Goal: Check status: Check status

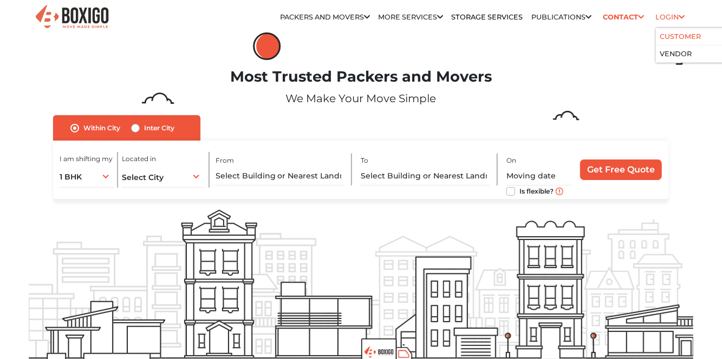
click at [668, 34] on link "Customer" at bounding box center [680, 36] width 41 height 8
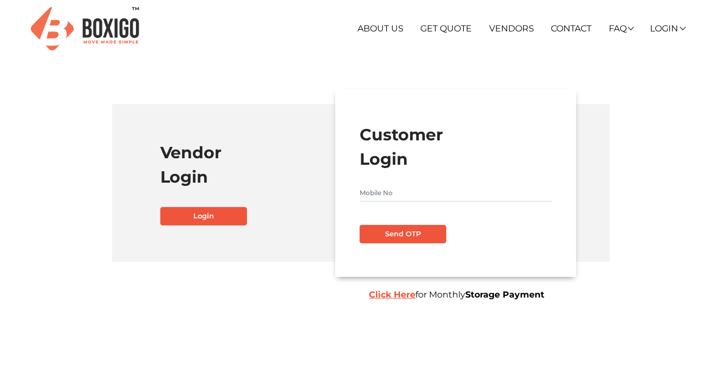
click at [387, 186] on input "text" at bounding box center [455, 192] width 193 height 17
type input "9986306290"
click at [408, 228] on button "Send OTP" at bounding box center [402, 234] width 87 height 18
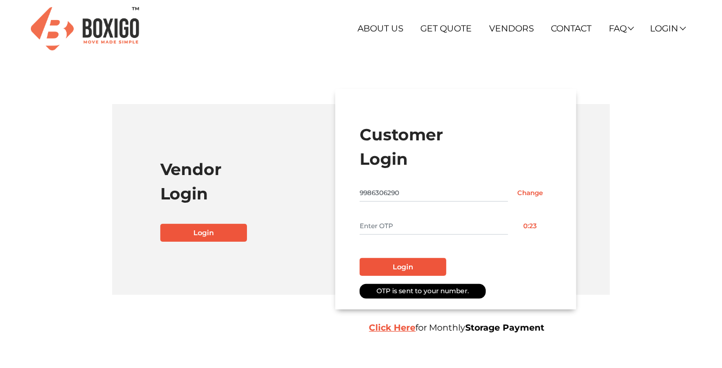
click at [387, 218] on input "text" at bounding box center [433, 225] width 148 height 17
type input "4582"
click at [408, 267] on button "Login" at bounding box center [402, 267] width 87 height 18
click at [405, 263] on button "Login" at bounding box center [402, 267] width 87 height 18
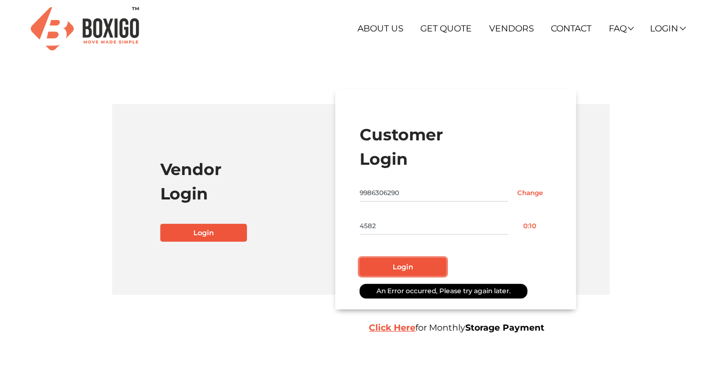
click at [397, 264] on button "Login" at bounding box center [402, 267] width 87 height 18
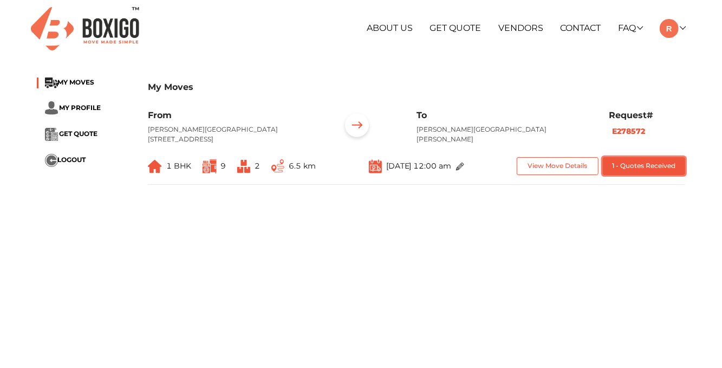
click at [643, 175] on button "1 - Quotes Received" at bounding box center [644, 166] width 82 height 18
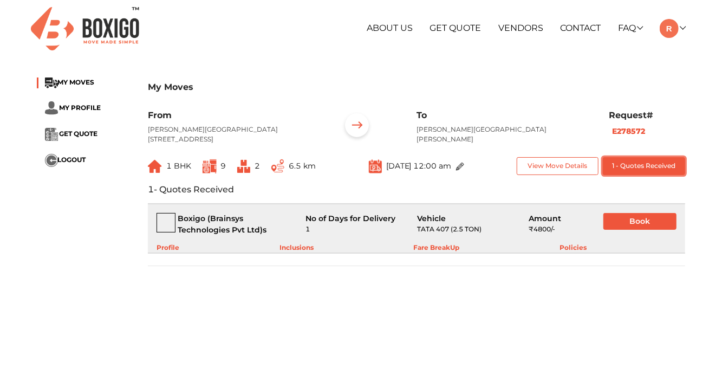
click at [640, 173] on button "1 - Quotes Received" at bounding box center [644, 166] width 82 height 18
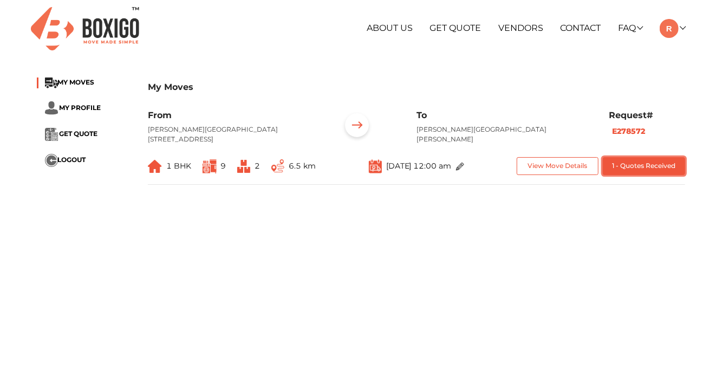
click at [641, 175] on button "1 - Quotes Received" at bounding box center [644, 166] width 82 height 18
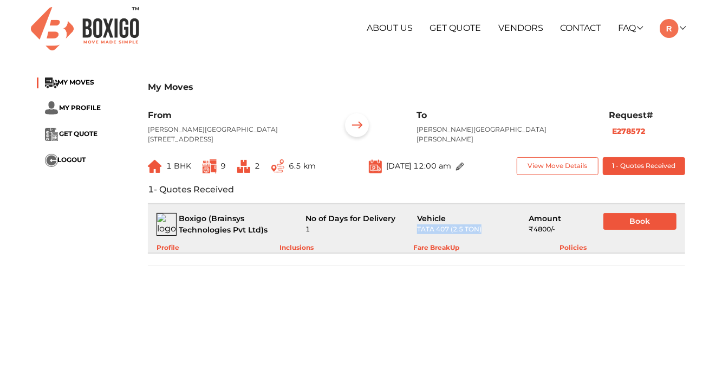
drag, startPoint x: 418, startPoint y: 239, endPoint x: 482, endPoint y: 239, distance: 63.3
click at [482, 234] on div "TATA 407 (2.5 TON)" at bounding box center [464, 229] width 95 height 10
drag, startPoint x: 533, startPoint y: 239, endPoint x: 545, endPoint y: 239, distance: 11.4
click at [545, 234] on div "₹ 4800 /-" at bounding box center [557, 229] width 58 height 10
click at [175, 252] on div "Profile" at bounding box center [167, 248] width 23 height 10
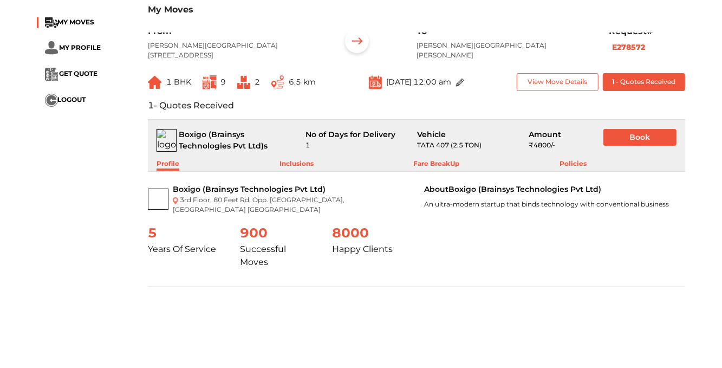
scroll to position [162, 0]
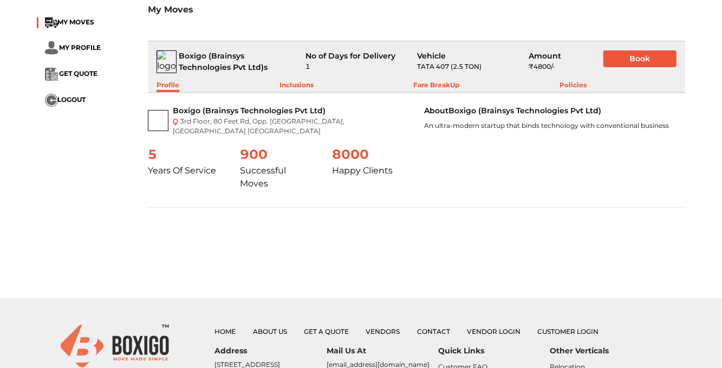
click at [433, 92] on div "Fare BreakUp" at bounding box center [437, 86] width 46 height 12
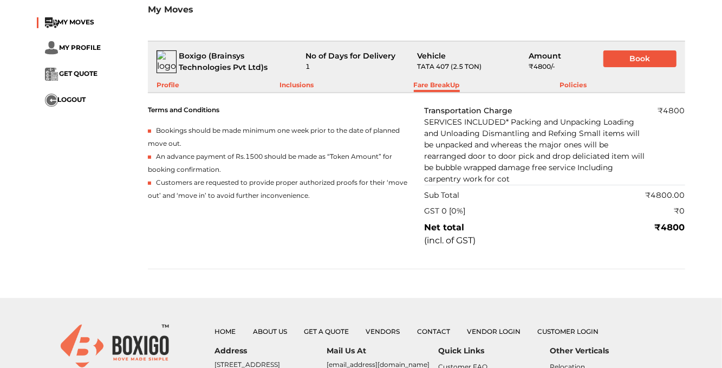
click at [297, 92] on div "Inclusions" at bounding box center [296, 86] width 34 height 12
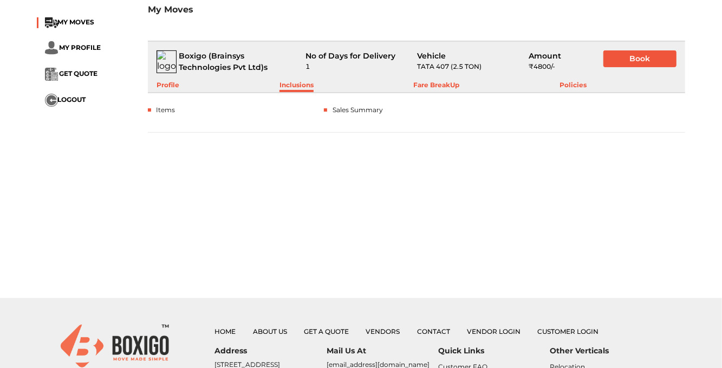
click at [436, 92] on div "Fare BreakUp" at bounding box center [437, 86] width 46 height 12
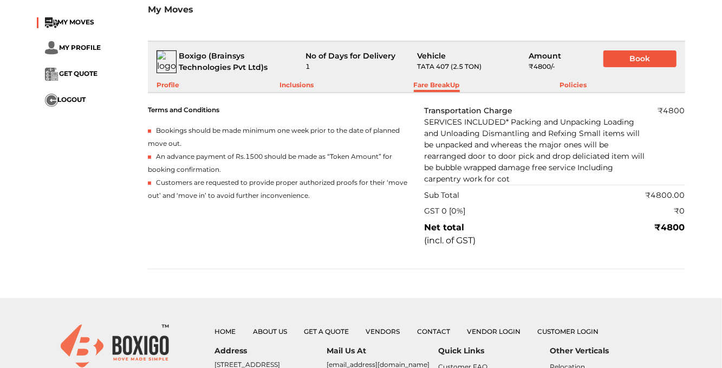
click at [569, 91] on div "Policies" at bounding box center [573, 86] width 27 height 12
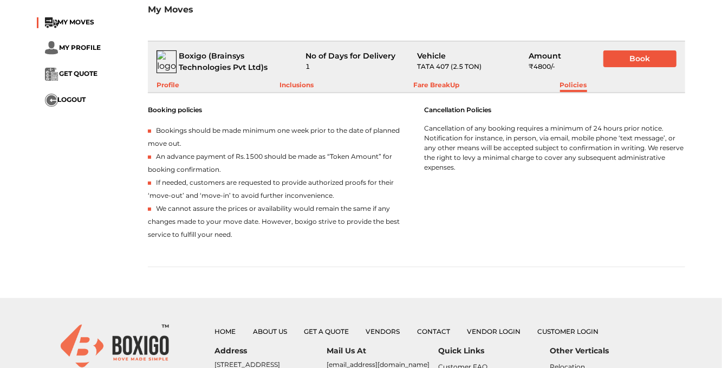
click at [441, 92] on div "Fare BreakUp" at bounding box center [437, 86] width 46 height 12
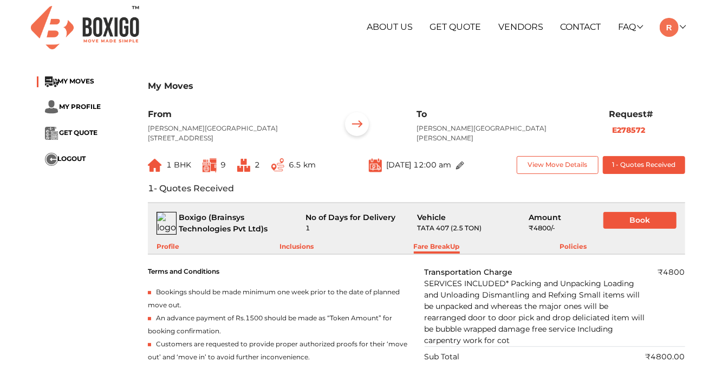
scroll to position [0, 0]
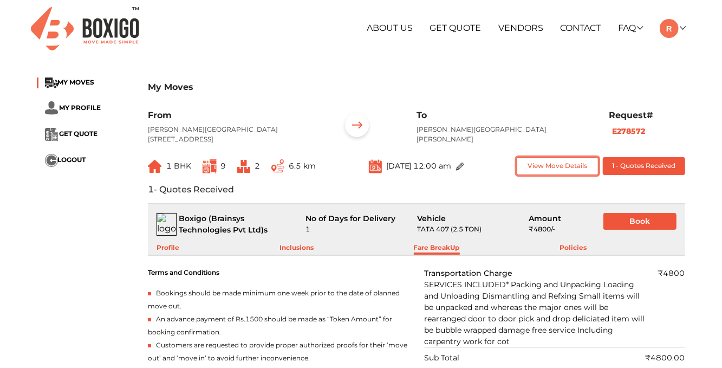
click at [540, 173] on button "View Move Details" at bounding box center [557, 166] width 82 height 18
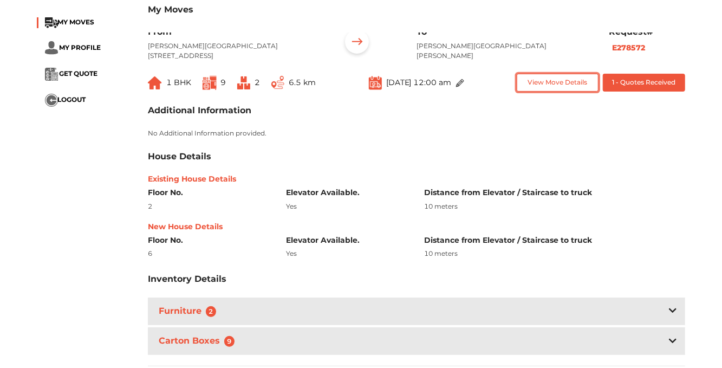
scroll to position [217, 0]
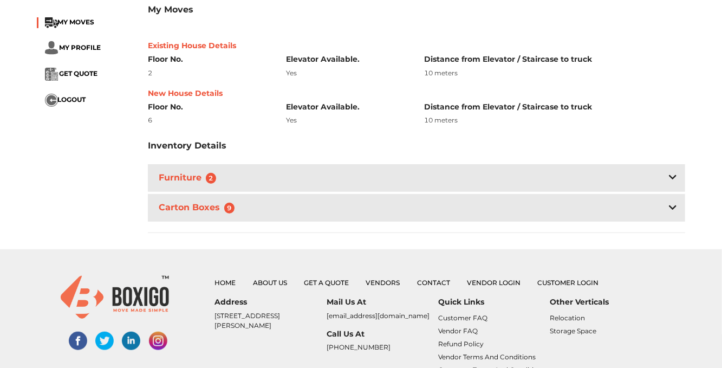
click at [624, 192] on div "Furniture 2" at bounding box center [416, 178] width 537 height 28
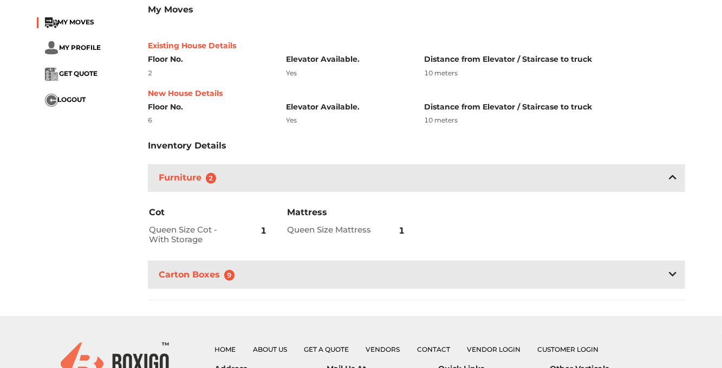
click at [675, 181] on icon at bounding box center [673, 177] width 8 height 9
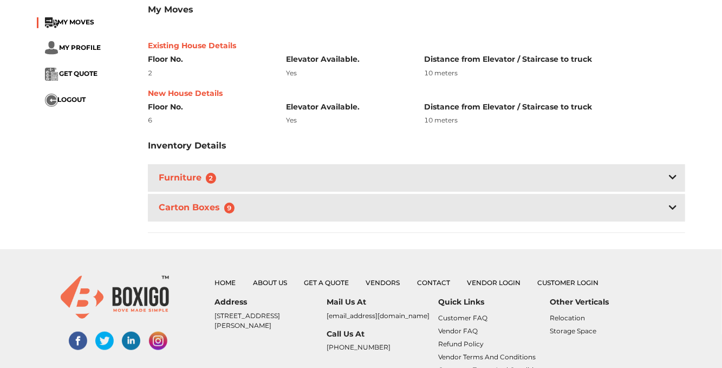
click at [673, 210] on icon at bounding box center [673, 207] width 8 height 4
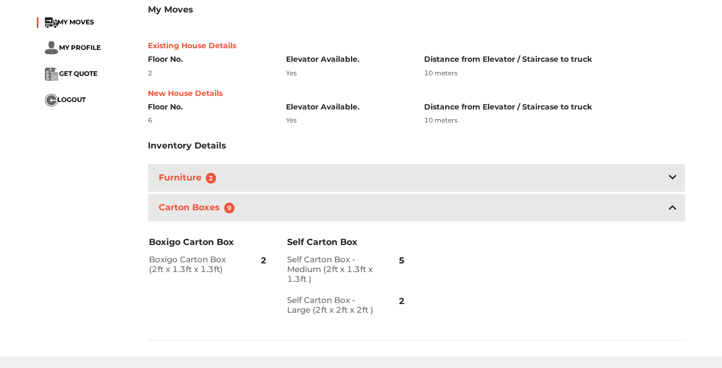
click at [673, 181] on icon at bounding box center [673, 177] width 8 height 9
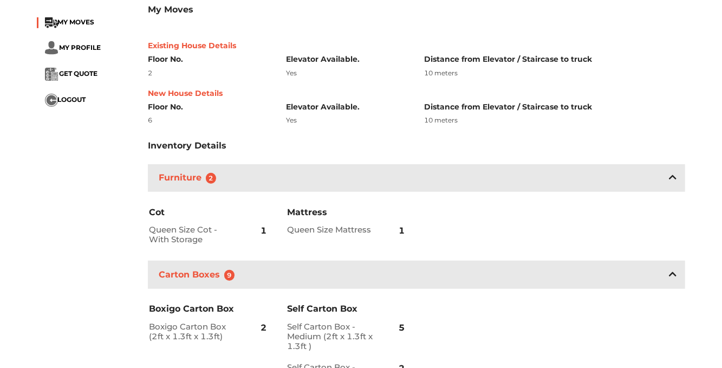
click at [673, 181] on icon at bounding box center [673, 177] width 8 height 9
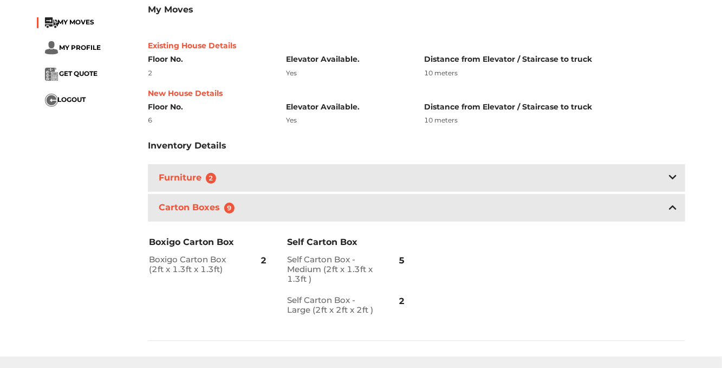
click at [673, 181] on icon at bounding box center [673, 177] width 8 height 9
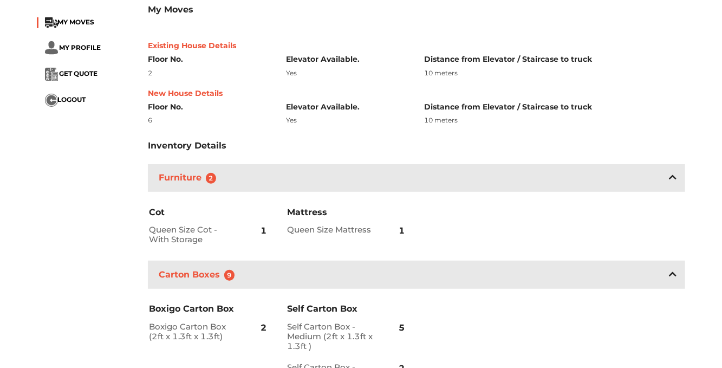
click at [673, 181] on icon at bounding box center [673, 177] width 8 height 9
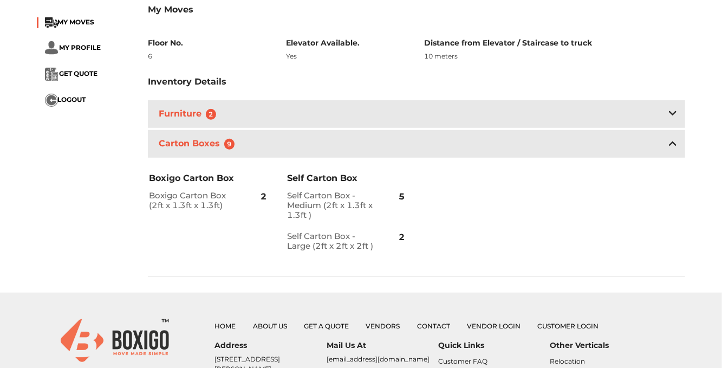
scroll to position [325, 0]
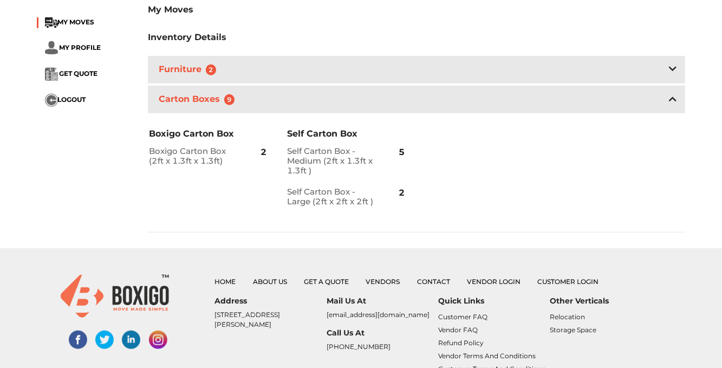
click at [672, 73] on icon at bounding box center [673, 68] width 8 height 9
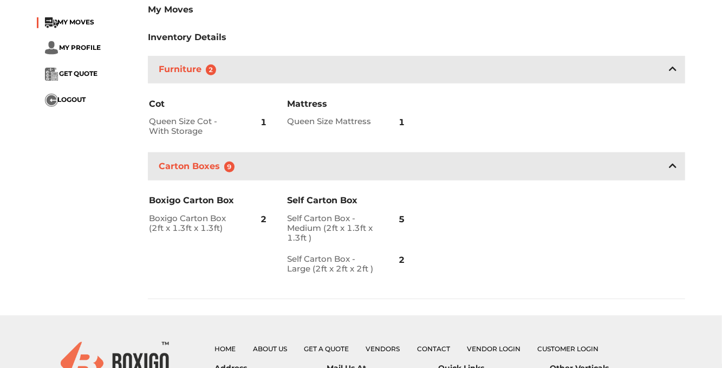
click at [672, 71] on icon at bounding box center [673, 69] width 8 height 4
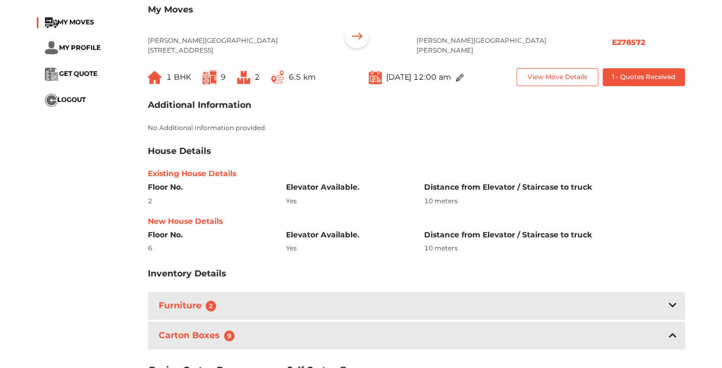
scroll to position [0, 0]
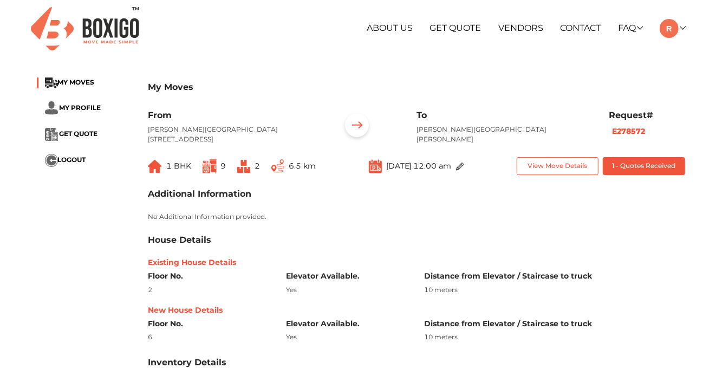
drag, startPoint x: 367, startPoint y: 175, endPoint x: 452, endPoint y: 175, distance: 85.5
click at [452, 171] on span "Sep 19th 2025 at 12:00 am" at bounding box center [419, 166] width 66 height 10
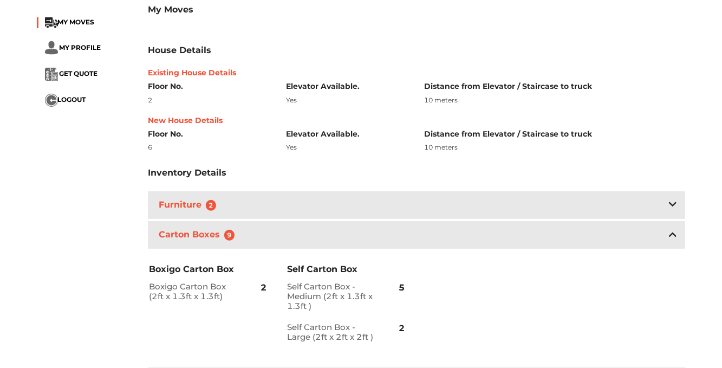
scroll to position [27, 0]
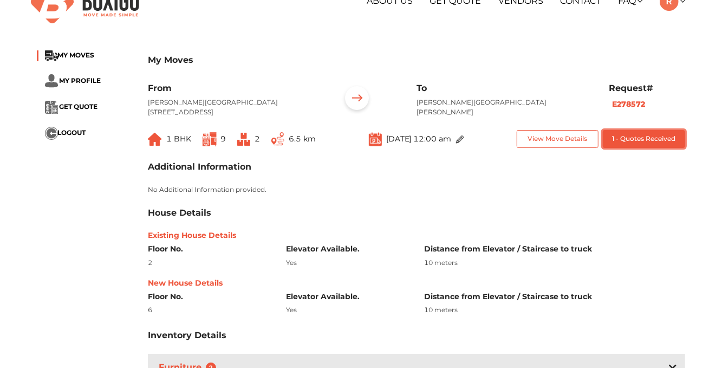
click at [638, 145] on button "1 - Quotes Received" at bounding box center [644, 139] width 82 height 18
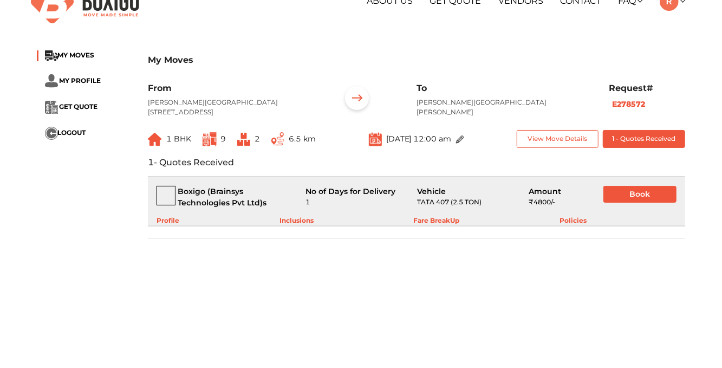
click at [431, 225] on div "Fare BreakUp" at bounding box center [437, 220] width 46 height 10
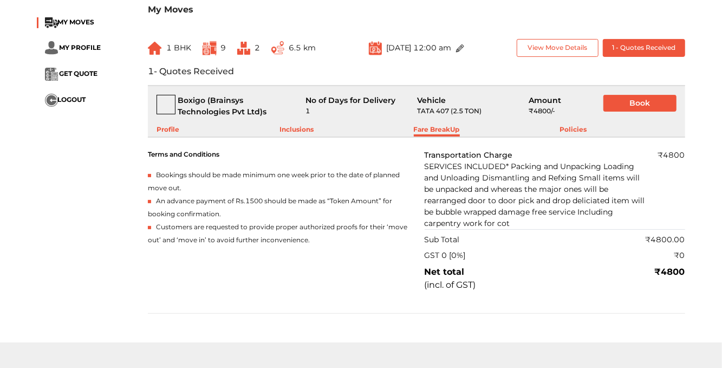
scroll to position [135, 0]
